Goal: Connect with others: Connect with others

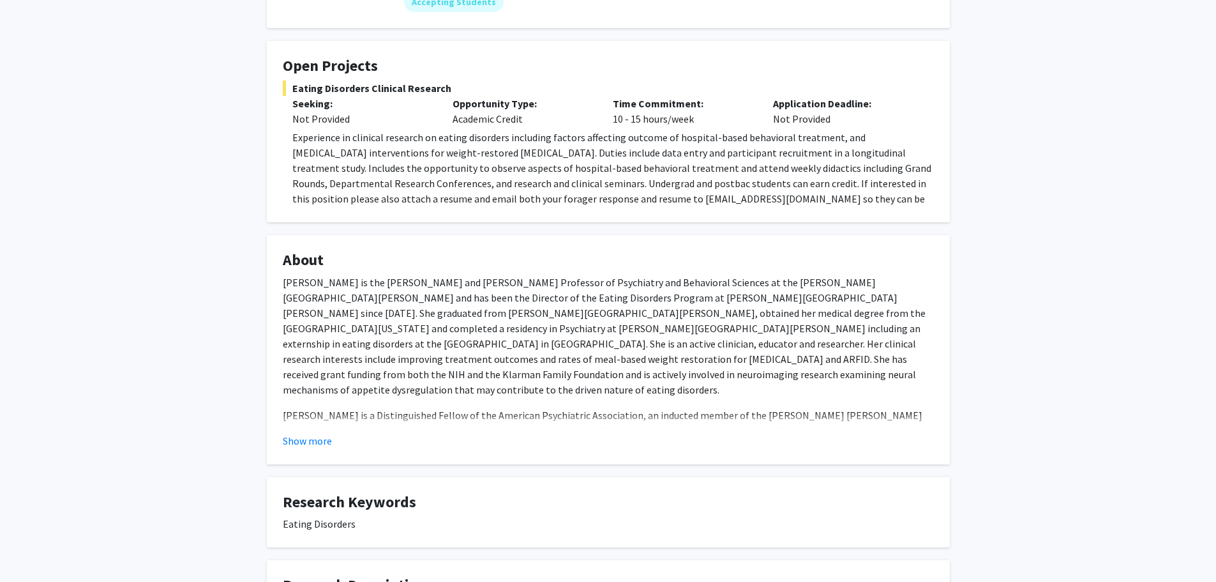
scroll to position [192, 0]
click at [307, 437] on button "Show more" at bounding box center [307, 439] width 49 height 15
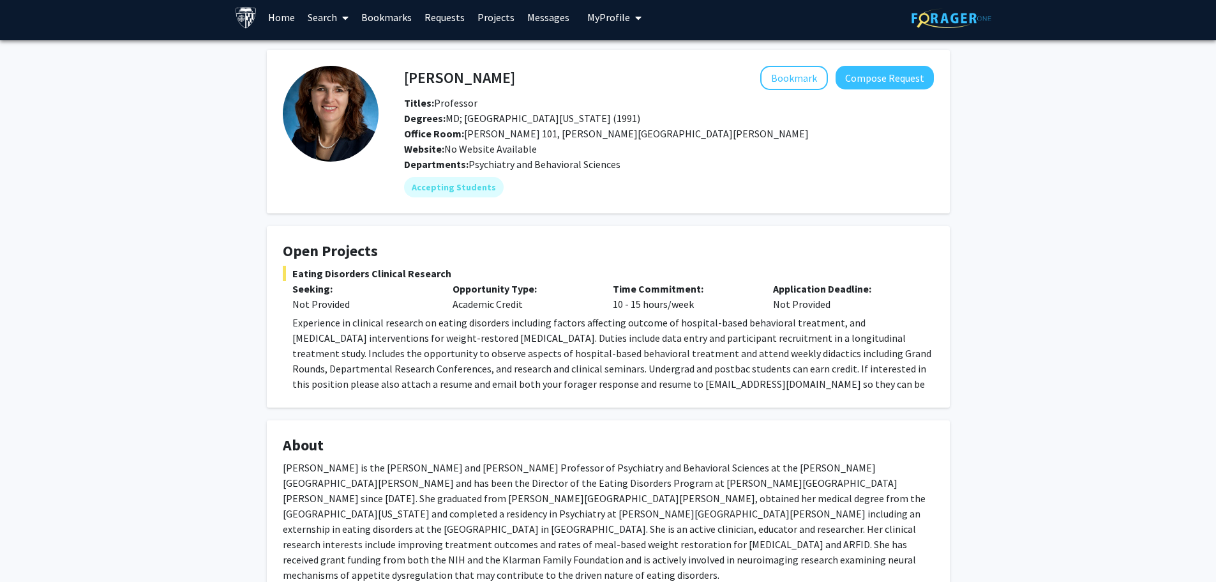
scroll to position [5, 0]
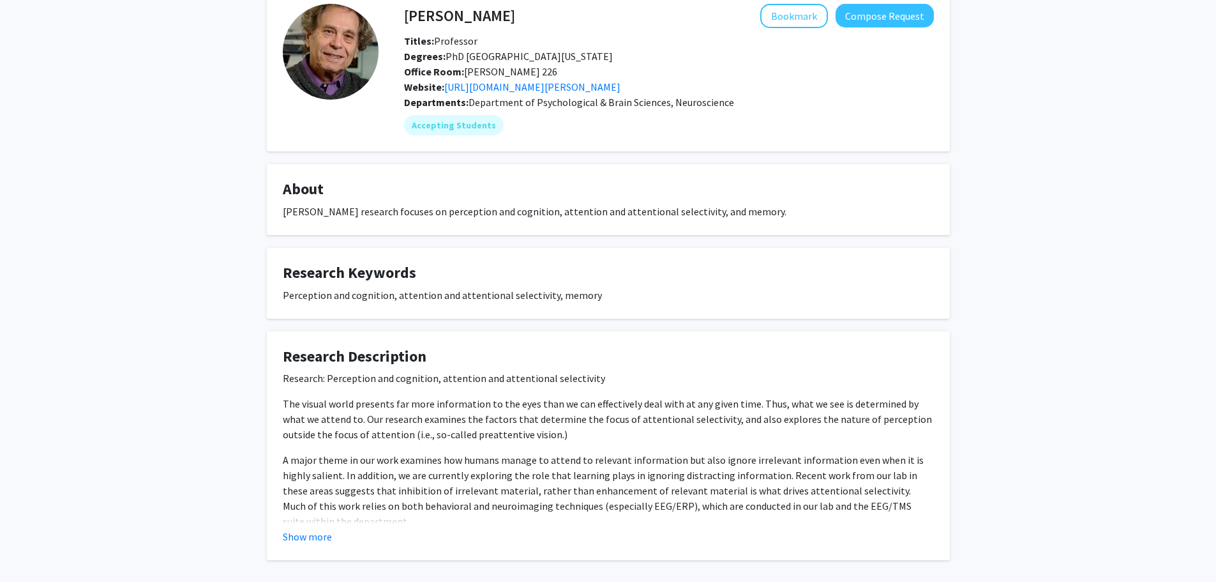
scroll to position [126, 0]
